Goal: Task Accomplishment & Management: Manage account settings

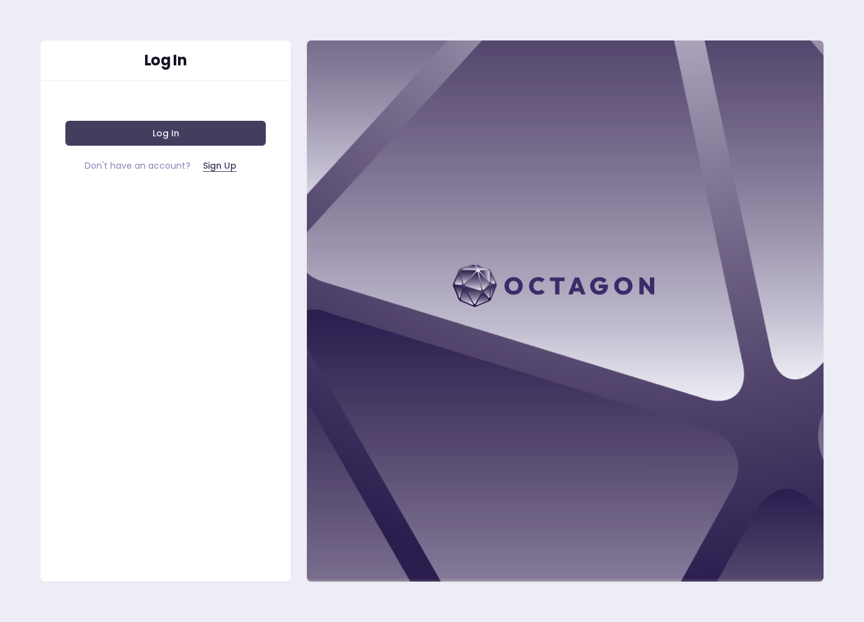
drag, startPoint x: 179, startPoint y: 234, endPoint x: 186, endPoint y: 151, distance: 83.7
click at [179, 234] on div "Log In Log In Don't have an account? Sign Up" at bounding box center [165, 311] width 251 height 542
click at [185, 141] on button "Log In" at bounding box center [165, 133] width 200 height 25
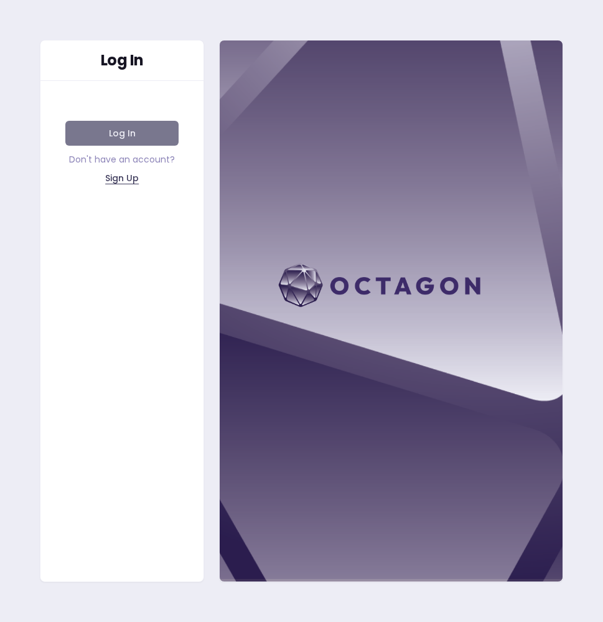
click at [126, 141] on button "Log In" at bounding box center [121, 133] width 113 height 25
click at [104, 131] on button "Log In" at bounding box center [121, 133] width 113 height 25
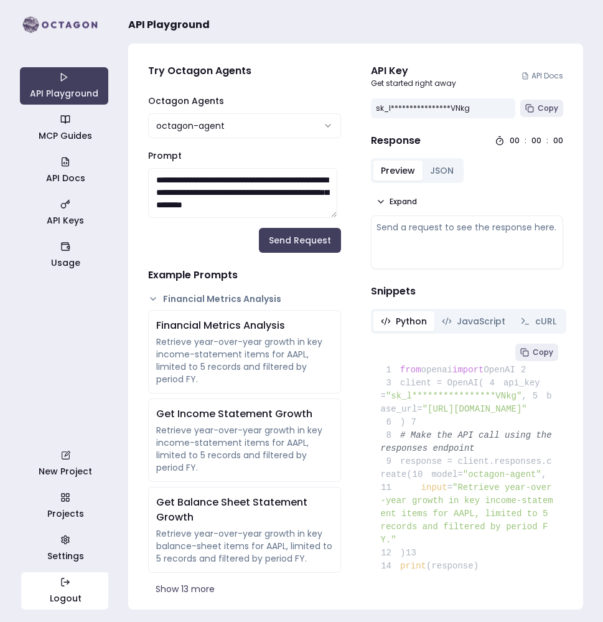
click at [63, 585] on icon "button" at bounding box center [65, 582] width 10 height 10
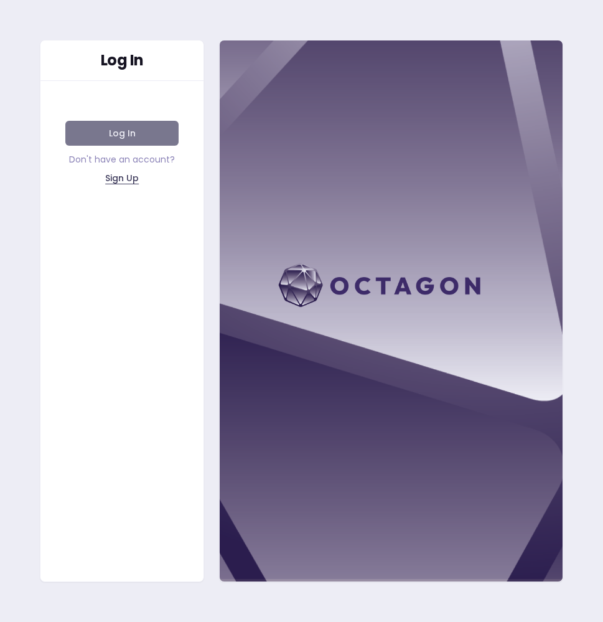
click at [135, 131] on button "Log In" at bounding box center [121, 133] width 113 height 25
